Goal: Task Accomplishment & Management: Use online tool/utility

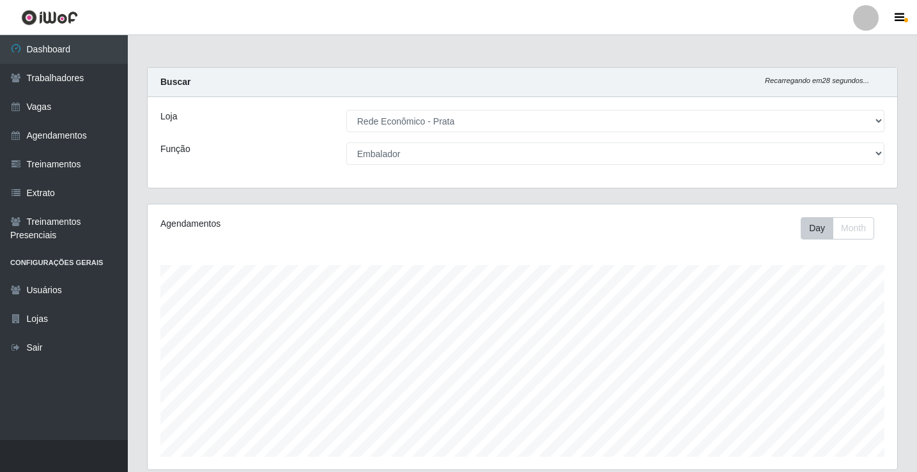
select select "192"
select select "1"
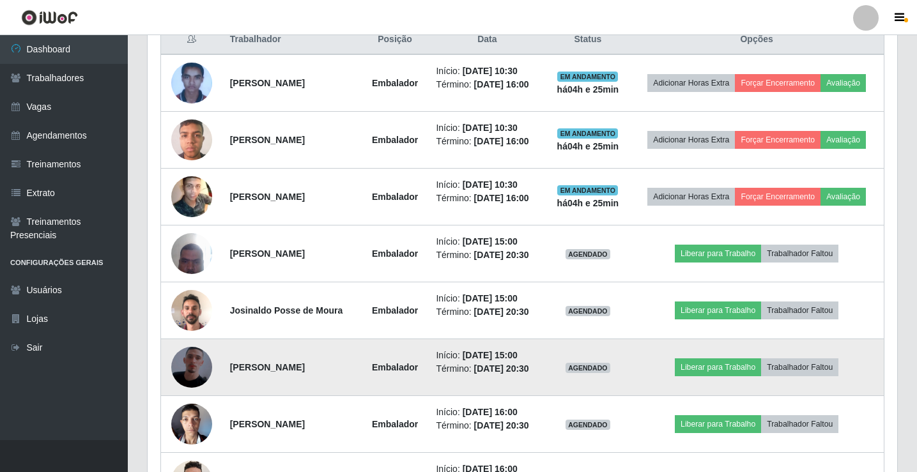
scroll to position [596, 0]
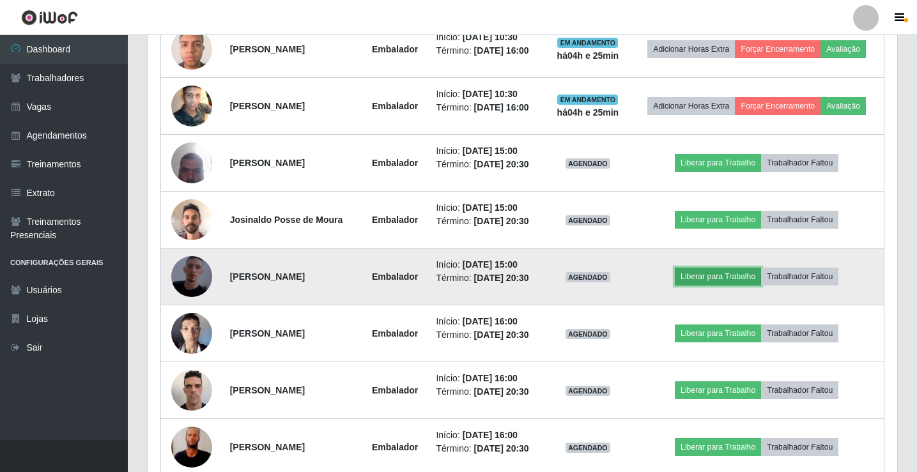
click at [723, 273] on button "Liberar para Trabalho" at bounding box center [717, 277] width 86 height 18
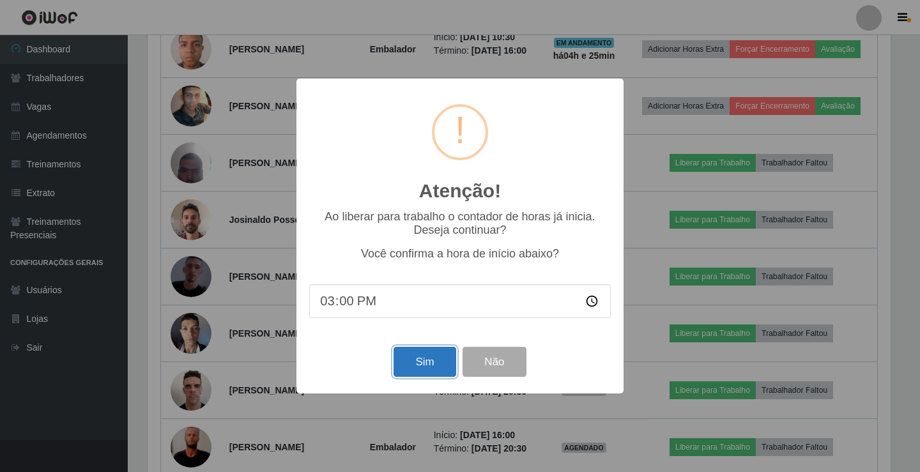
click at [422, 366] on button "Sim" at bounding box center [424, 362] width 62 height 30
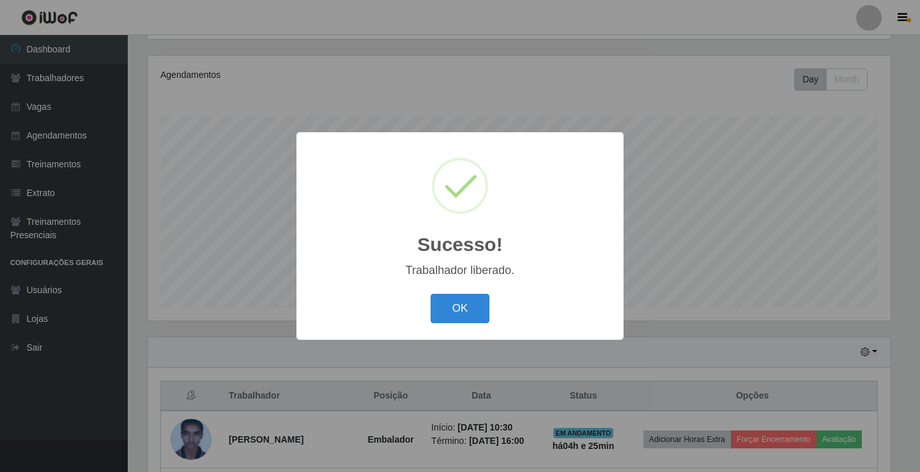
click at [430, 294] on button "OK" at bounding box center [459, 309] width 59 height 30
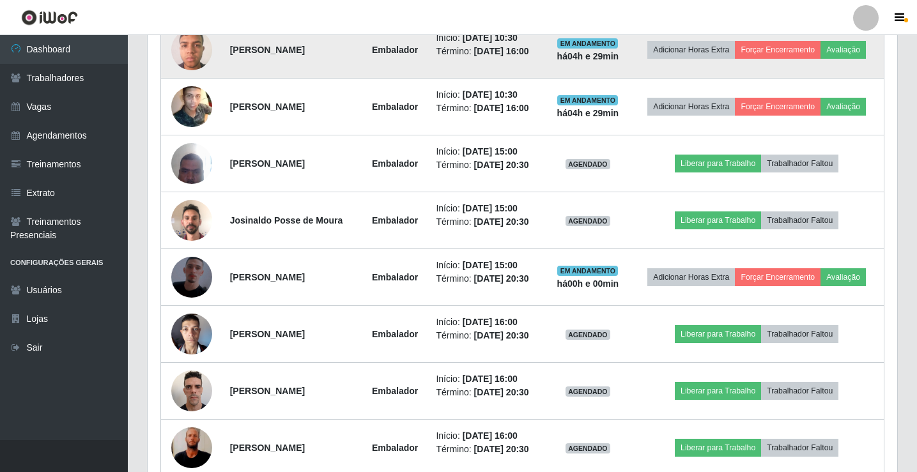
scroll to position [596, 0]
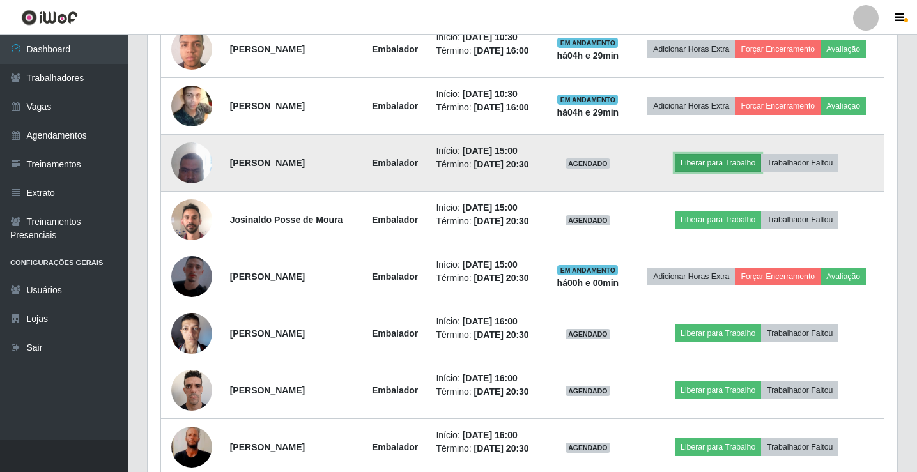
click at [731, 160] on button "Liberar para Trabalho" at bounding box center [717, 163] width 86 height 18
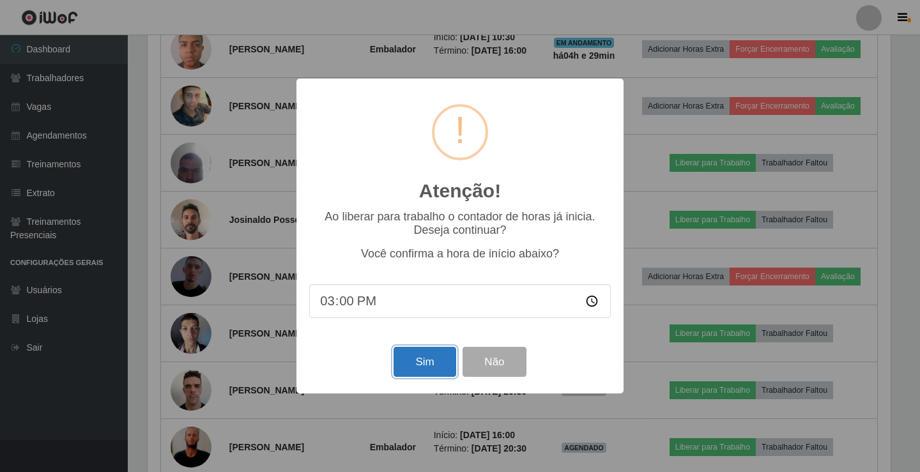
click at [431, 370] on button "Sim" at bounding box center [424, 362] width 62 height 30
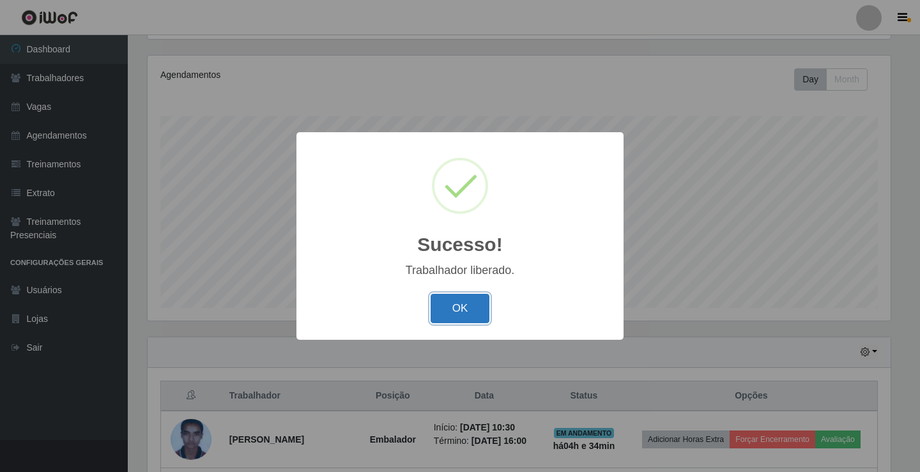
click at [469, 307] on button "OK" at bounding box center [459, 309] width 59 height 30
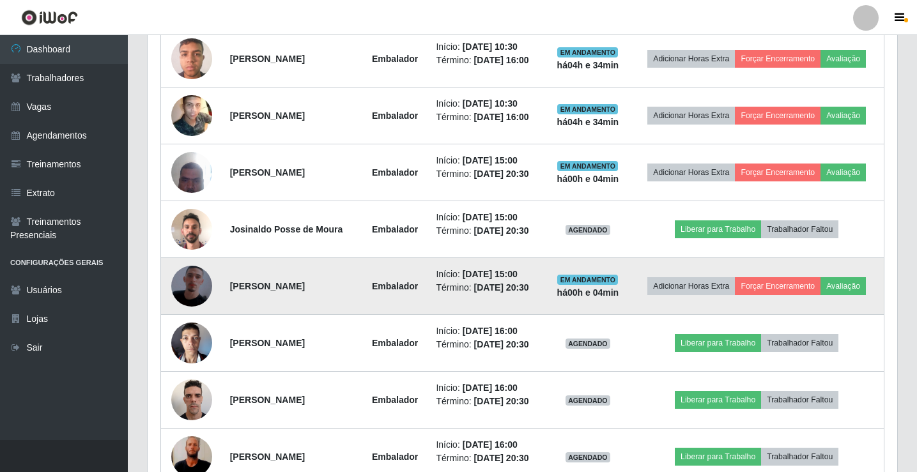
scroll to position [660, 0]
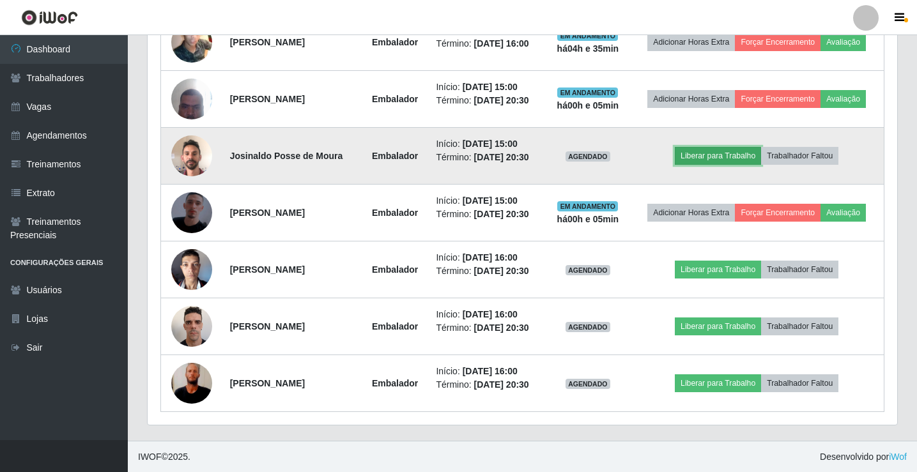
drag, startPoint x: 718, startPoint y: 154, endPoint x: 701, endPoint y: 154, distance: 17.2
click at [701, 154] on button "Liberar para Trabalho" at bounding box center [717, 156] width 86 height 18
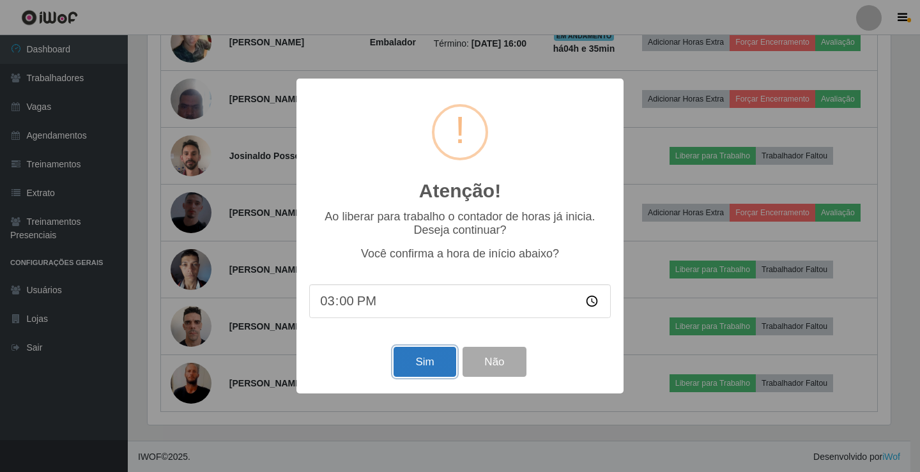
click at [405, 364] on button "Sim" at bounding box center [424, 362] width 62 height 30
